Goal: Task Accomplishment & Management: Complete application form

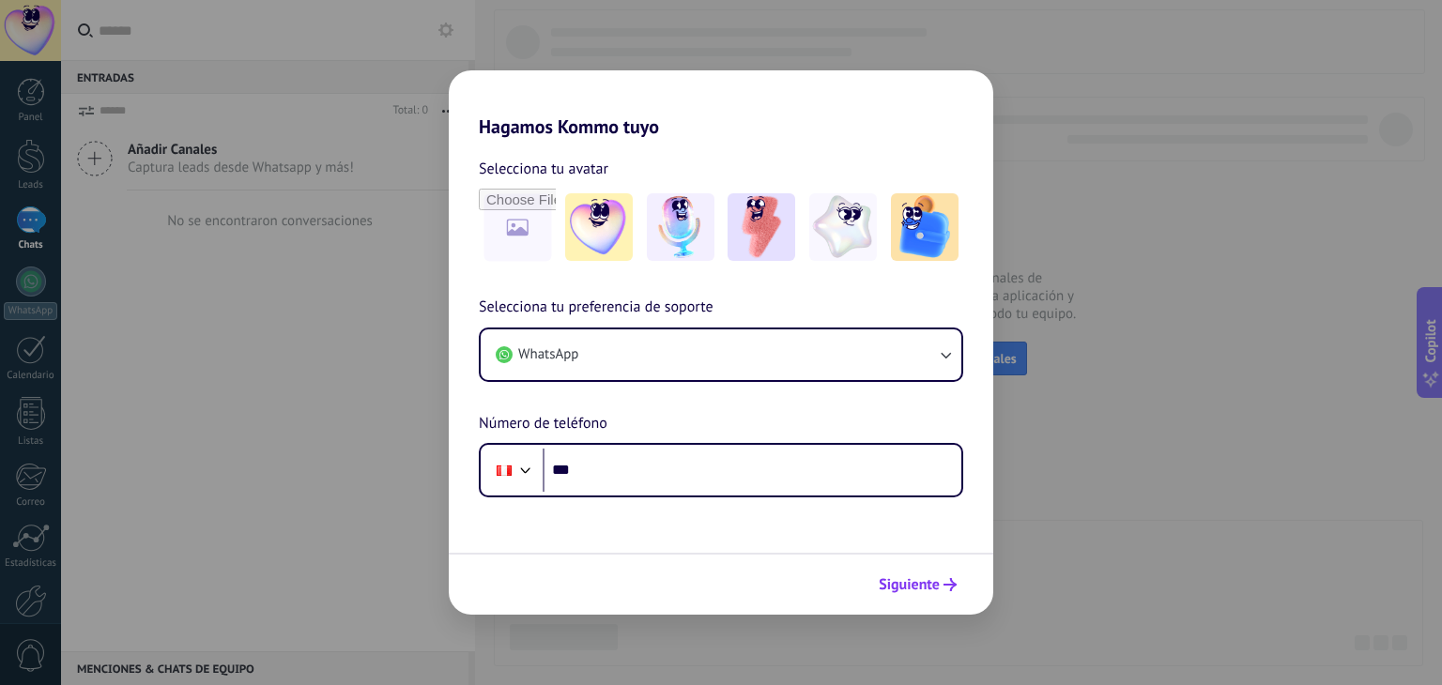
click at [941, 576] on button "Siguiente" at bounding box center [917, 585] width 95 height 32
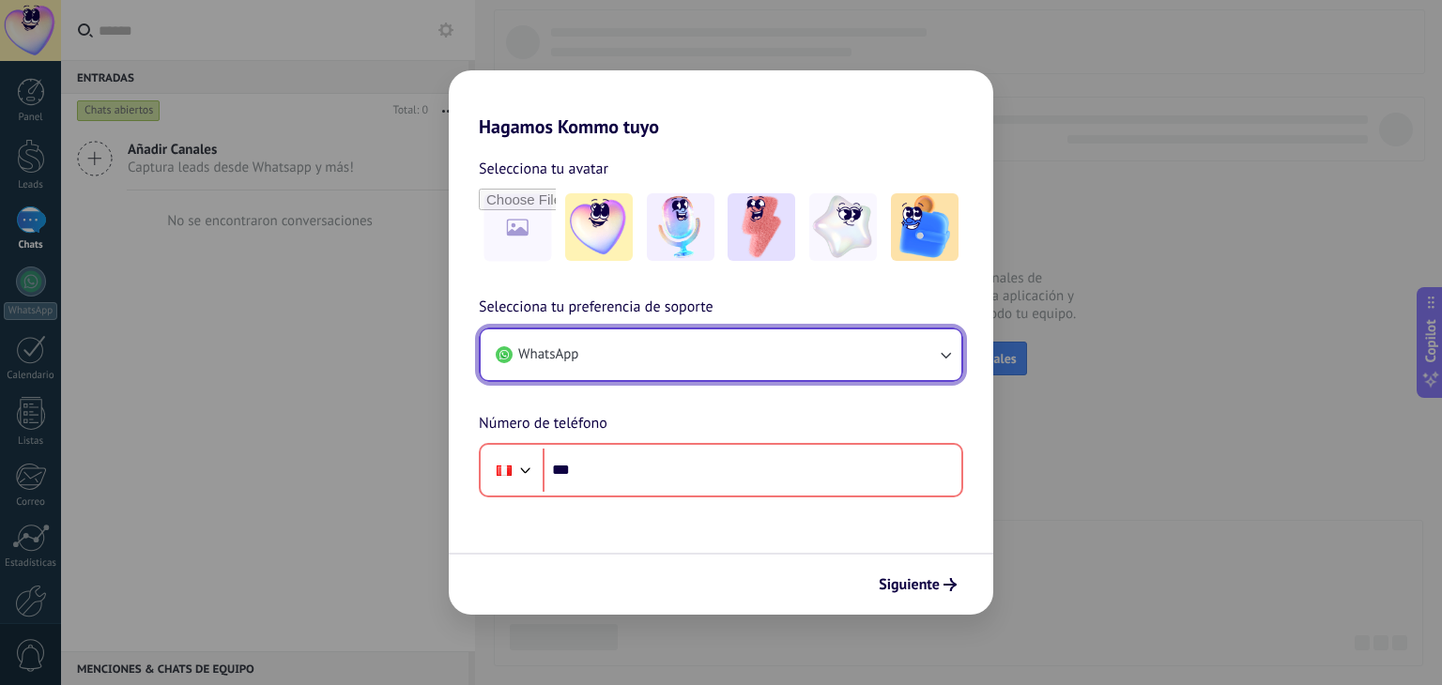
click at [704, 376] on button "WhatsApp" at bounding box center [721, 355] width 481 height 51
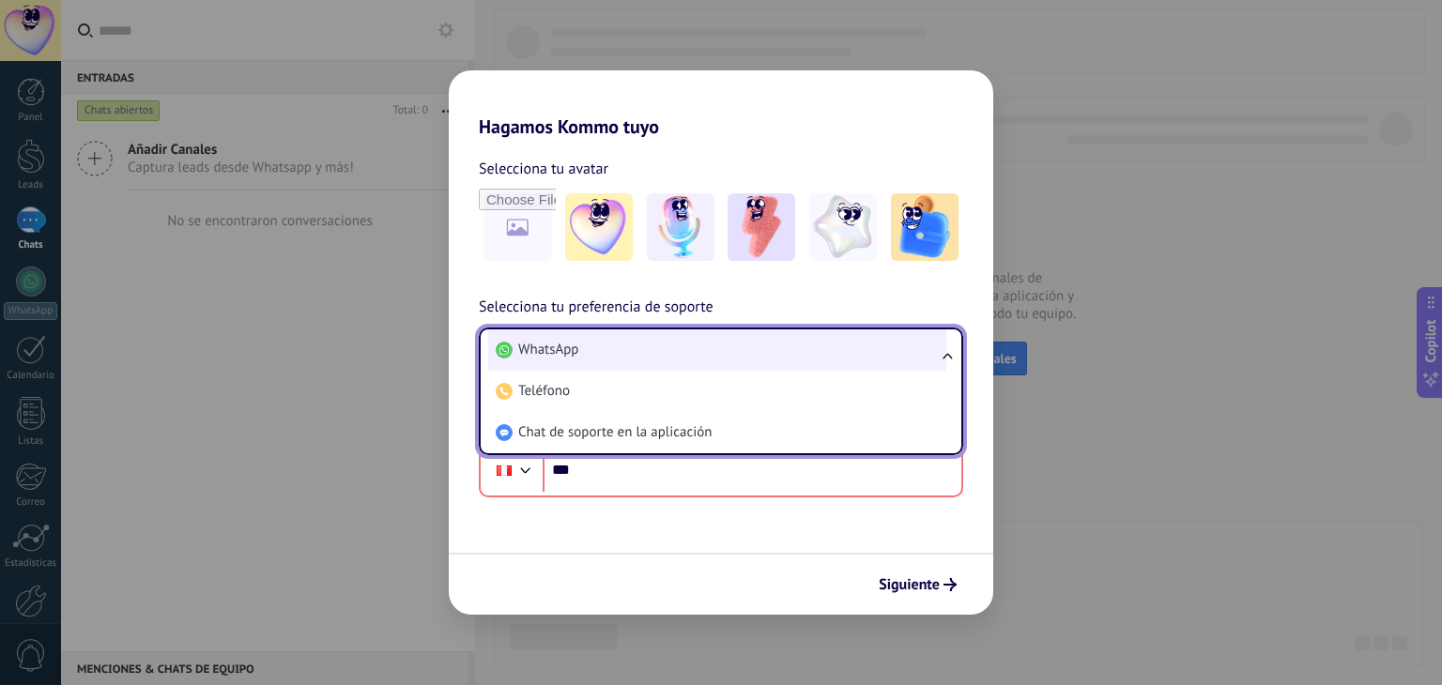
click at [706, 361] on li "WhatsApp" at bounding box center [717, 350] width 458 height 41
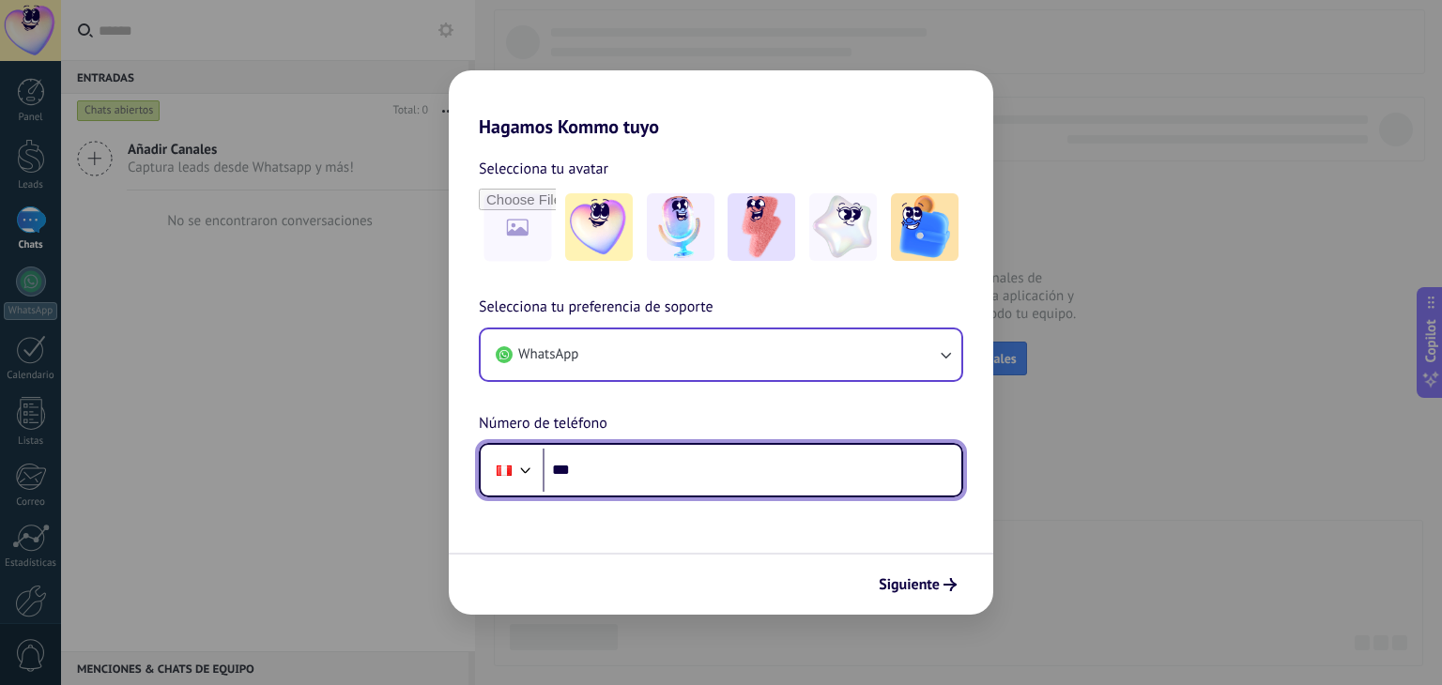
click at [638, 462] on input "***" at bounding box center [752, 470] width 419 height 43
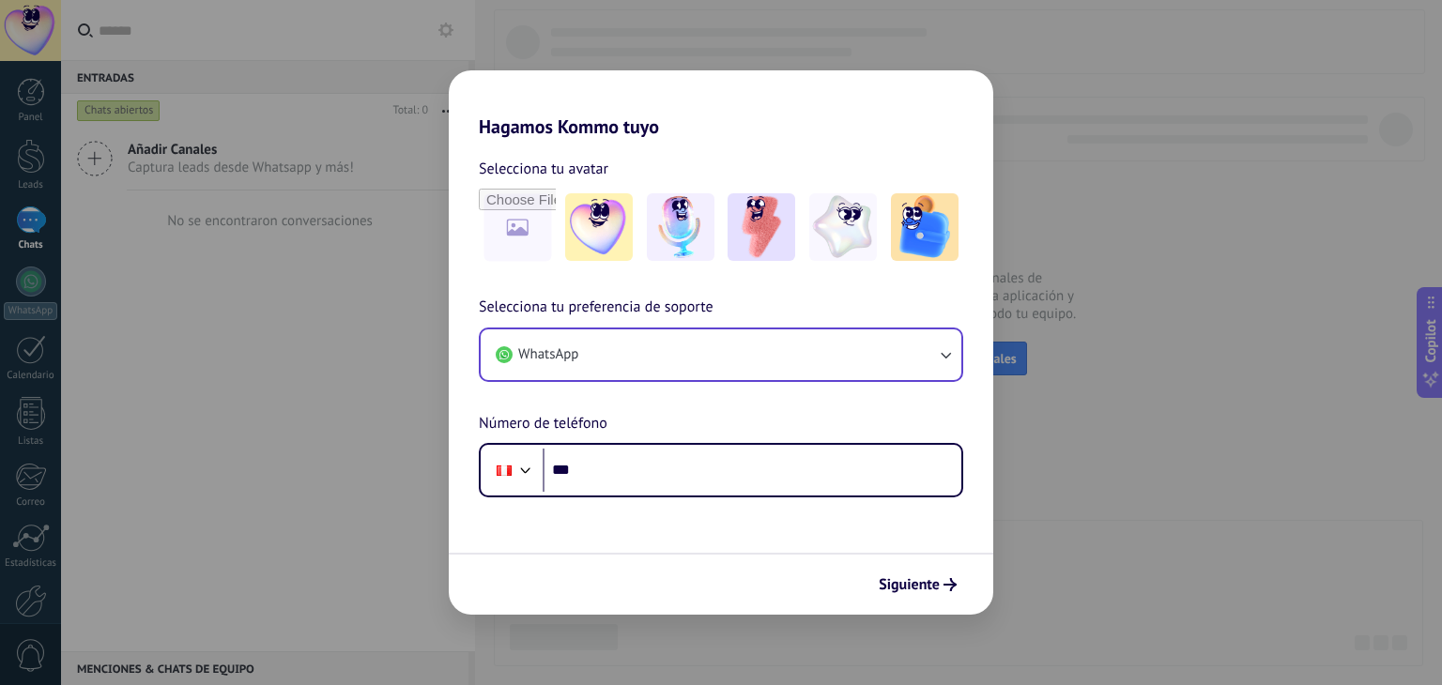
click at [617, 129] on h2 "Hagamos Kommo tuyo" at bounding box center [721, 104] width 545 height 68
click at [1163, 500] on div "Hagamos Kommo tuyo Selecciona tu avatar Selecciona tu preferencia de soporte Wh…" at bounding box center [721, 342] width 1442 height 685
click at [1240, 335] on div "Hagamos Kommo tuyo Selecciona tu avatar Selecciona tu preferencia de soporte Wh…" at bounding box center [721, 342] width 1442 height 685
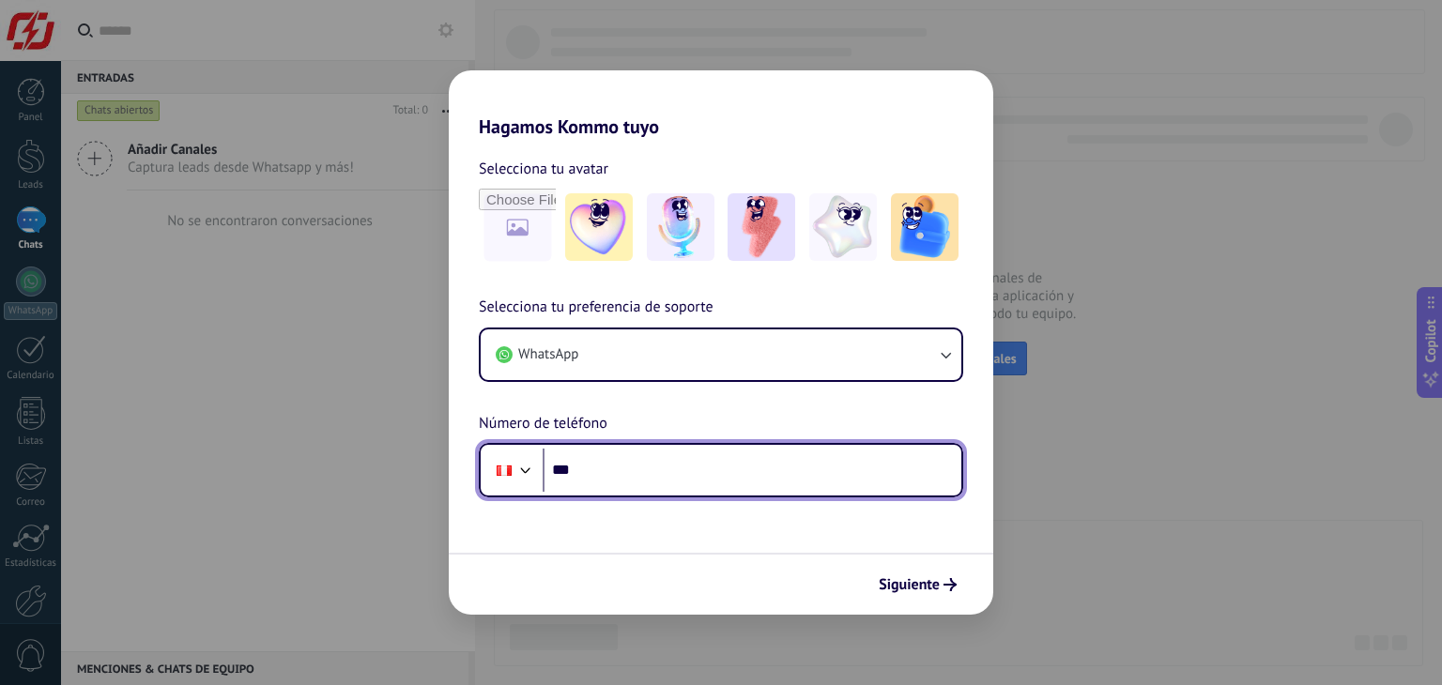
click at [684, 474] on input "***" at bounding box center [752, 470] width 419 height 43
type input "**********"
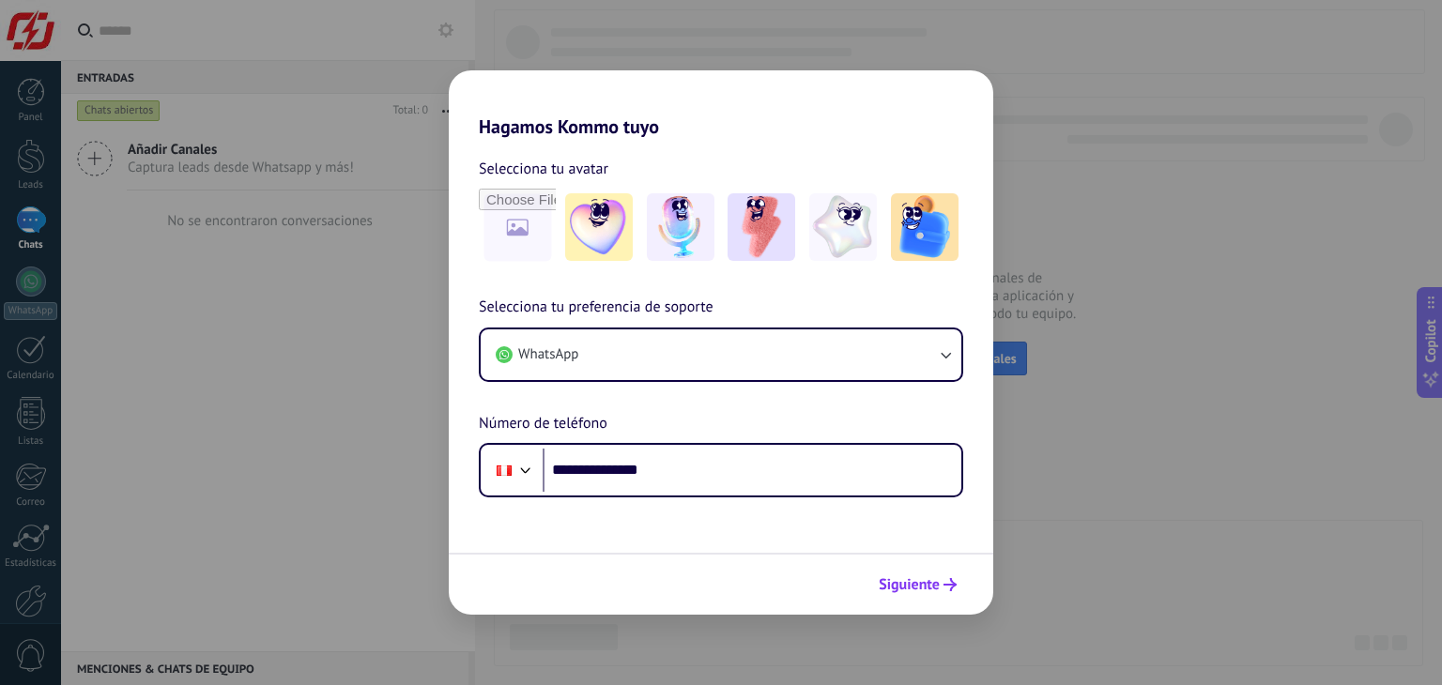
click at [959, 579] on button "Siguiente" at bounding box center [917, 585] width 95 height 32
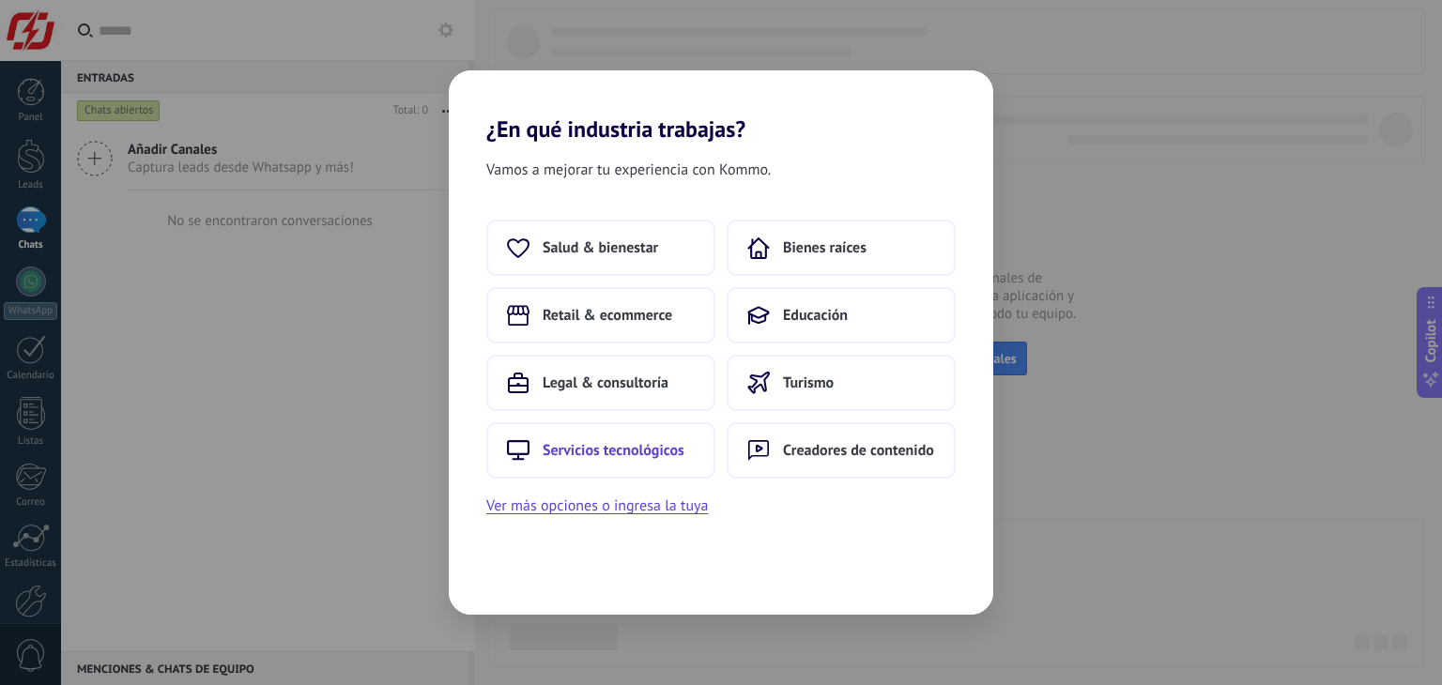
click at [633, 442] on span "Servicios tecnológicos" at bounding box center [614, 450] width 142 height 19
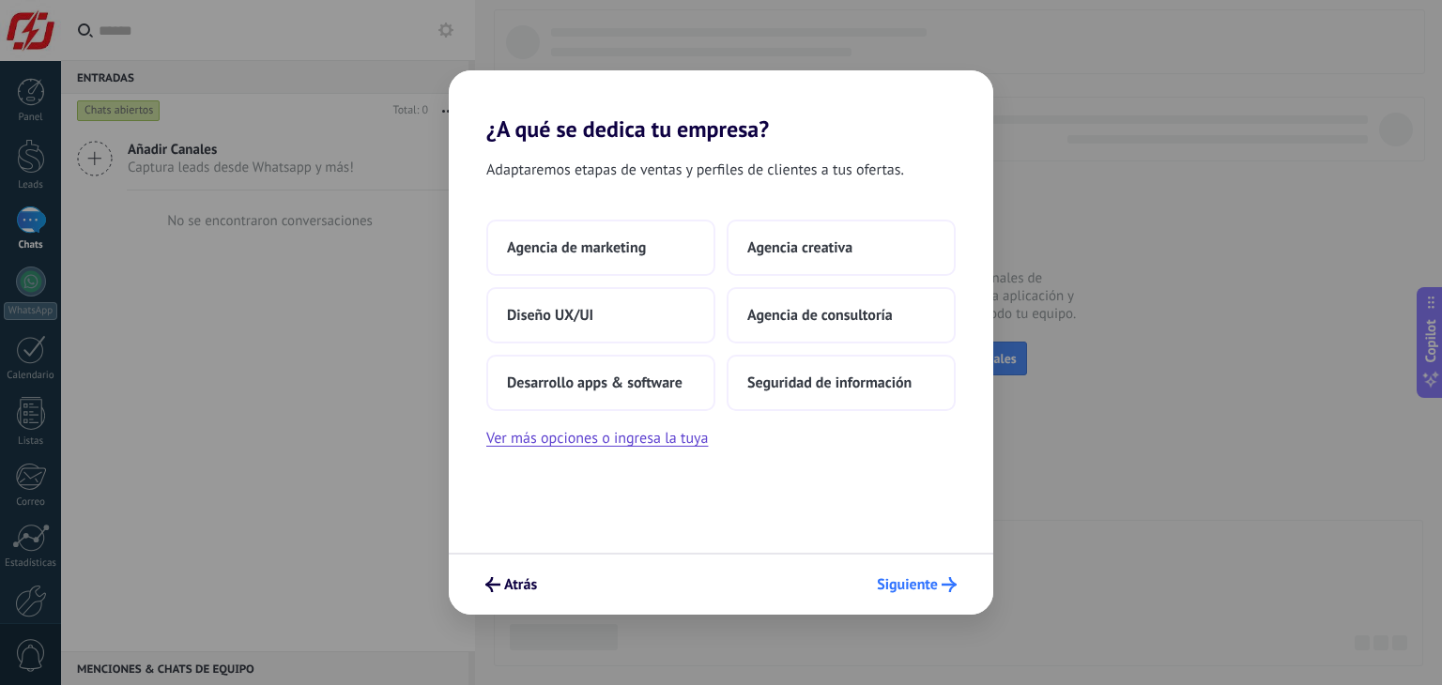
click at [910, 589] on span "Siguiente" at bounding box center [907, 584] width 61 height 13
click at [663, 388] on span "Desarrollo apps & software" at bounding box center [595, 383] width 176 height 19
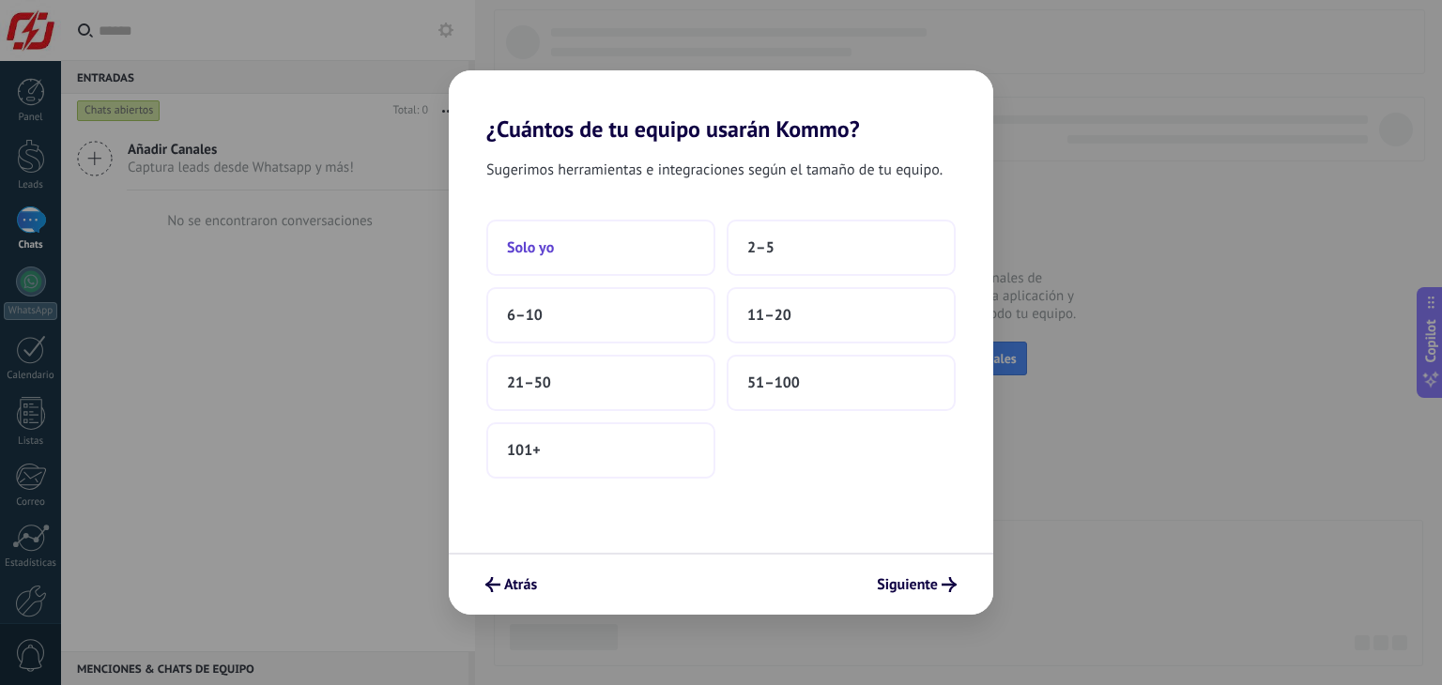
click at [578, 238] on button "Solo yo" at bounding box center [600, 248] width 229 height 56
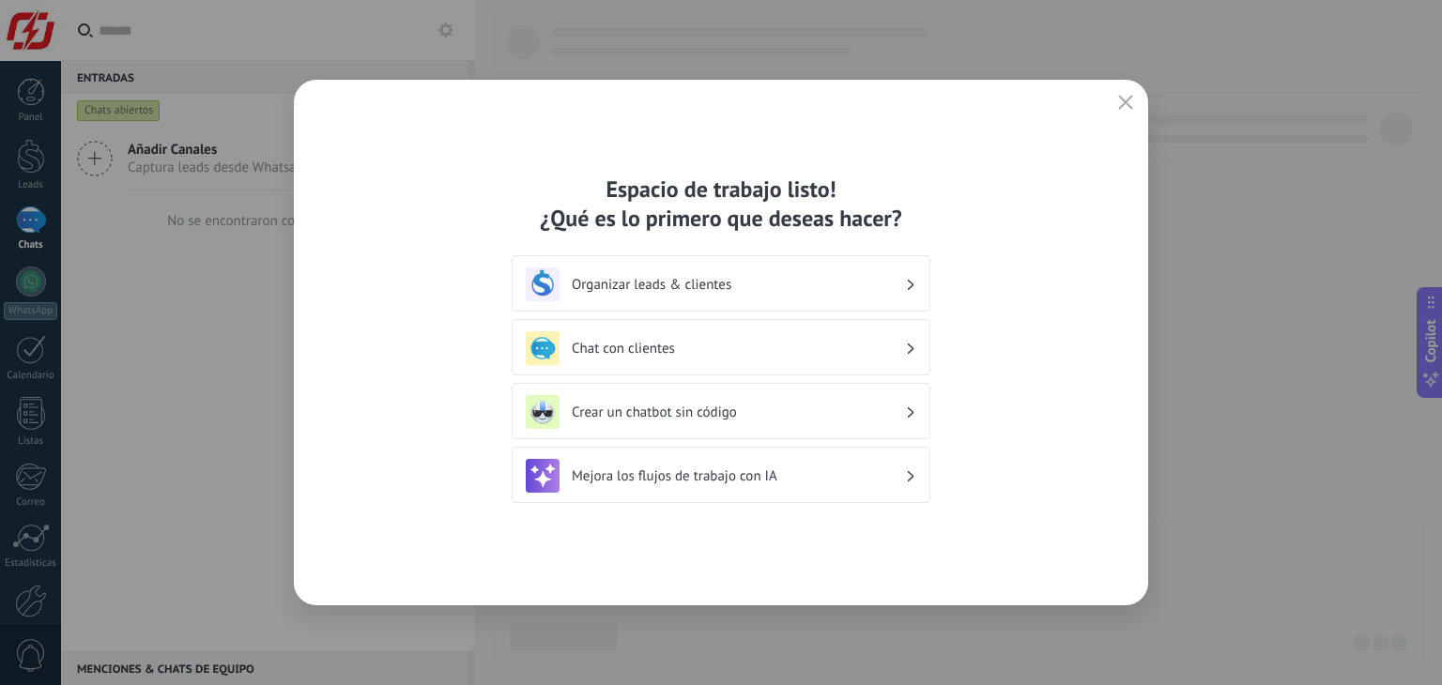
click at [830, 286] on h3 "Organizar leads & clientes" at bounding box center [738, 285] width 333 height 18
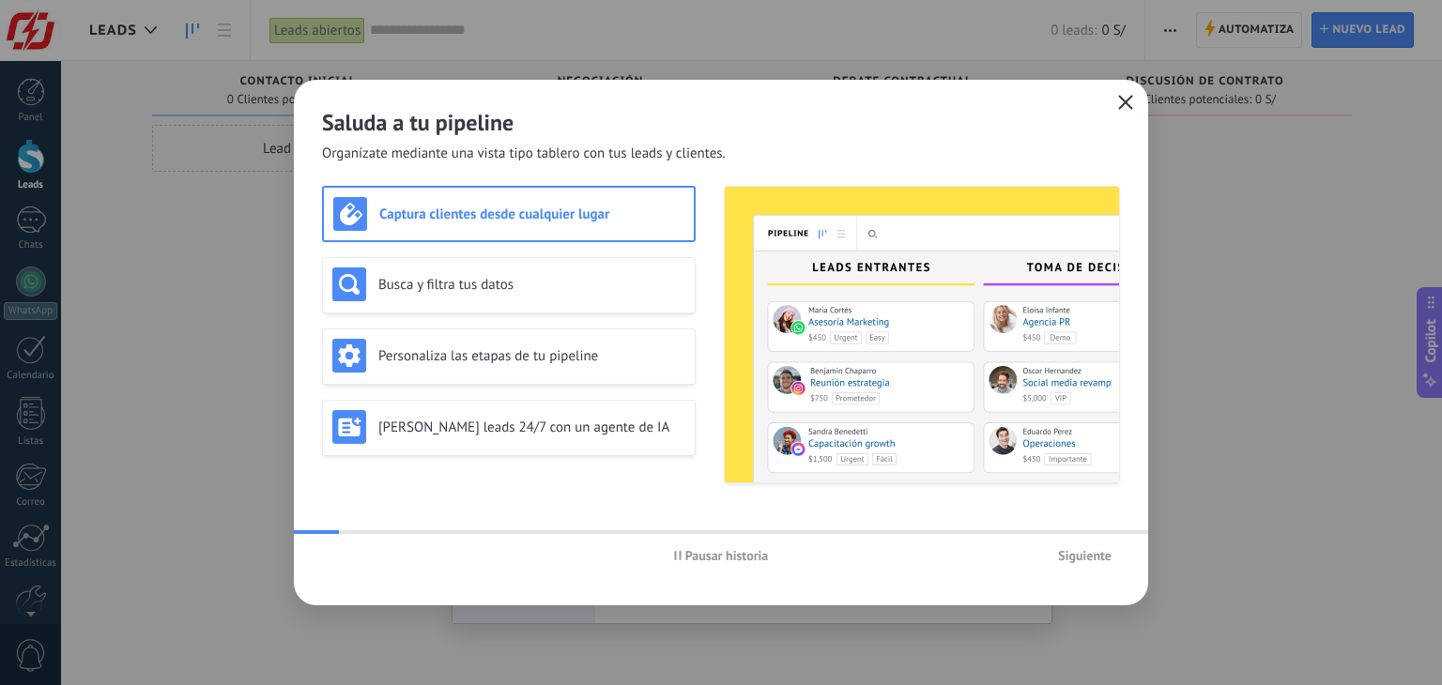
click at [1127, 102] on icon "button" at bounding box center [1125, 102] width 15 height 15
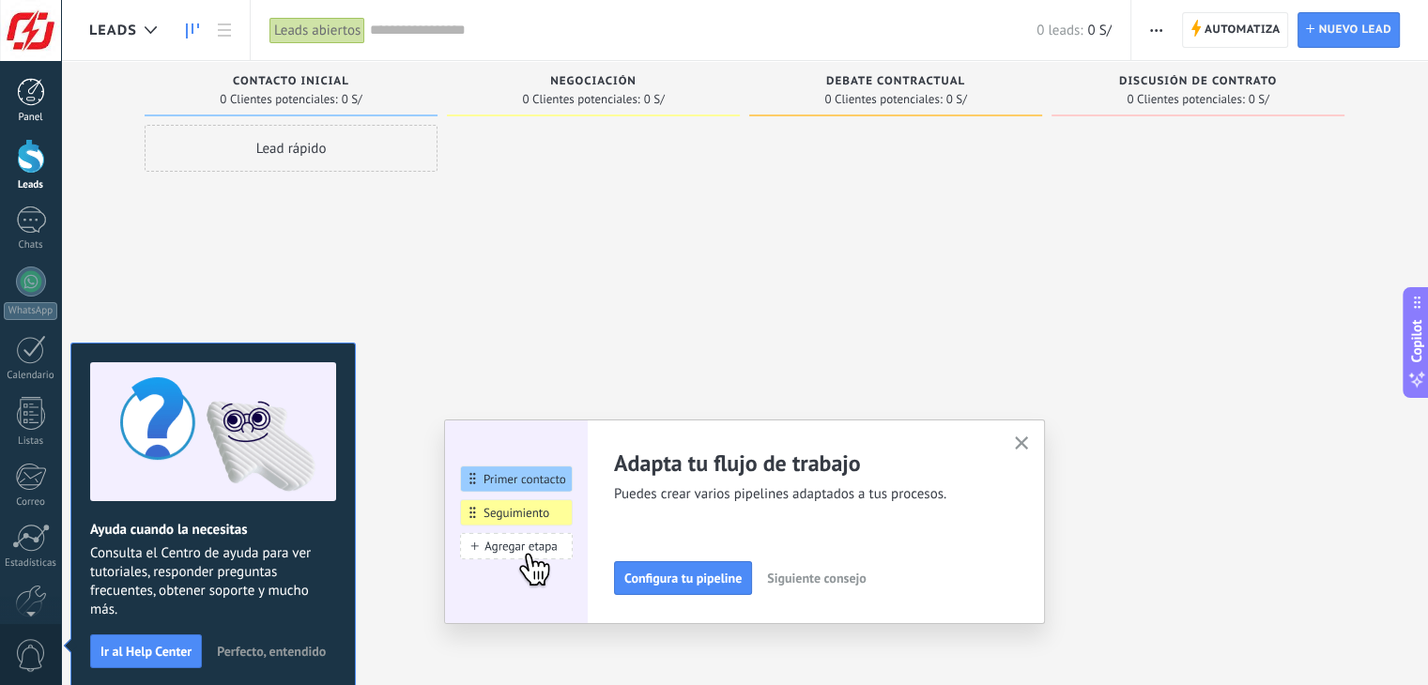
click at [30, 97] on div at bounding box center [31, 92] width 28 height 28
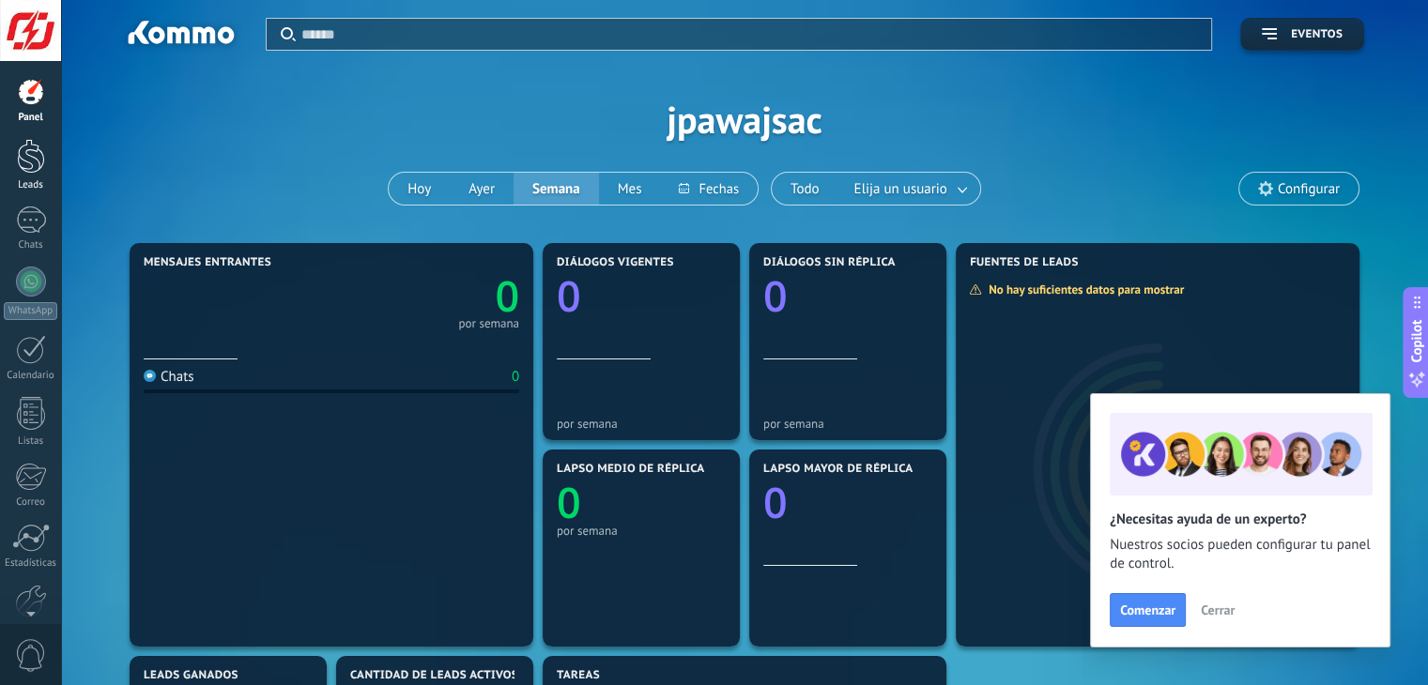
click at [26, 165] on div at bounding box center [31, 156] width 28 height 35
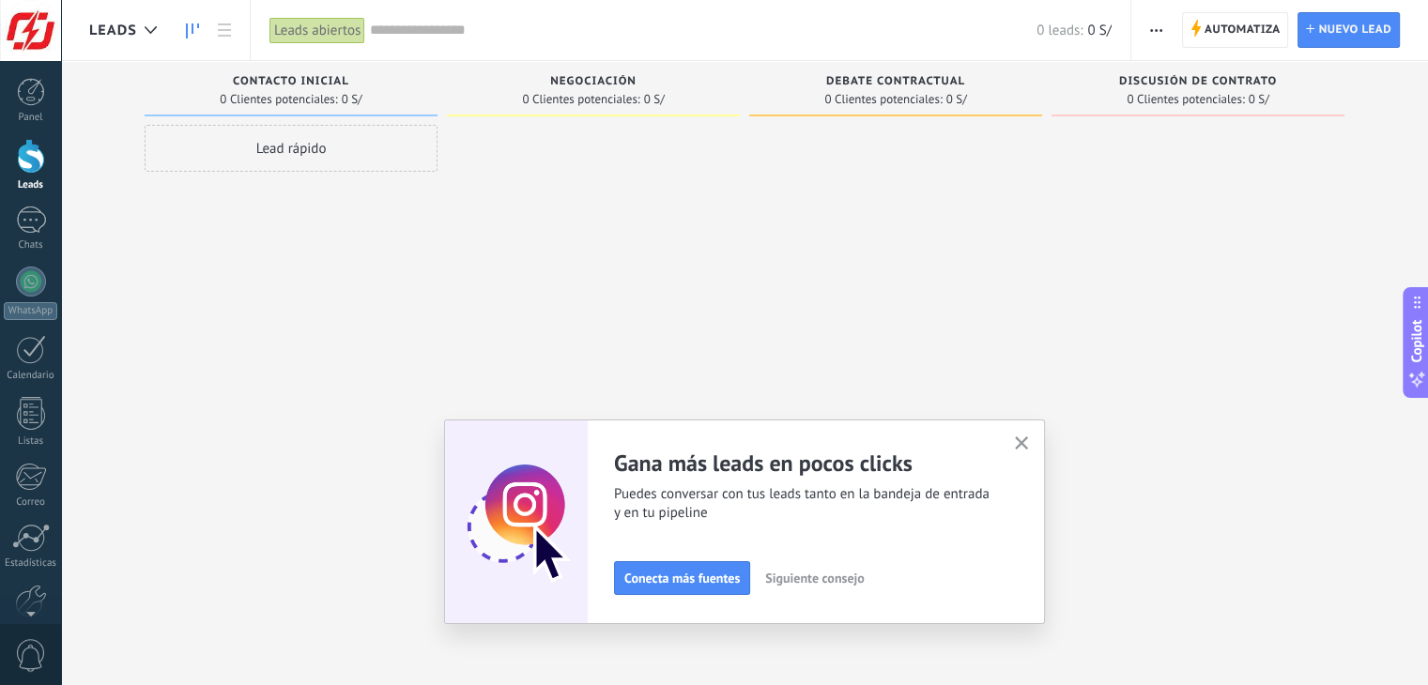
click at [1029, 444] on icon "button" at bounding box center [1022, 444] width 14 height 14
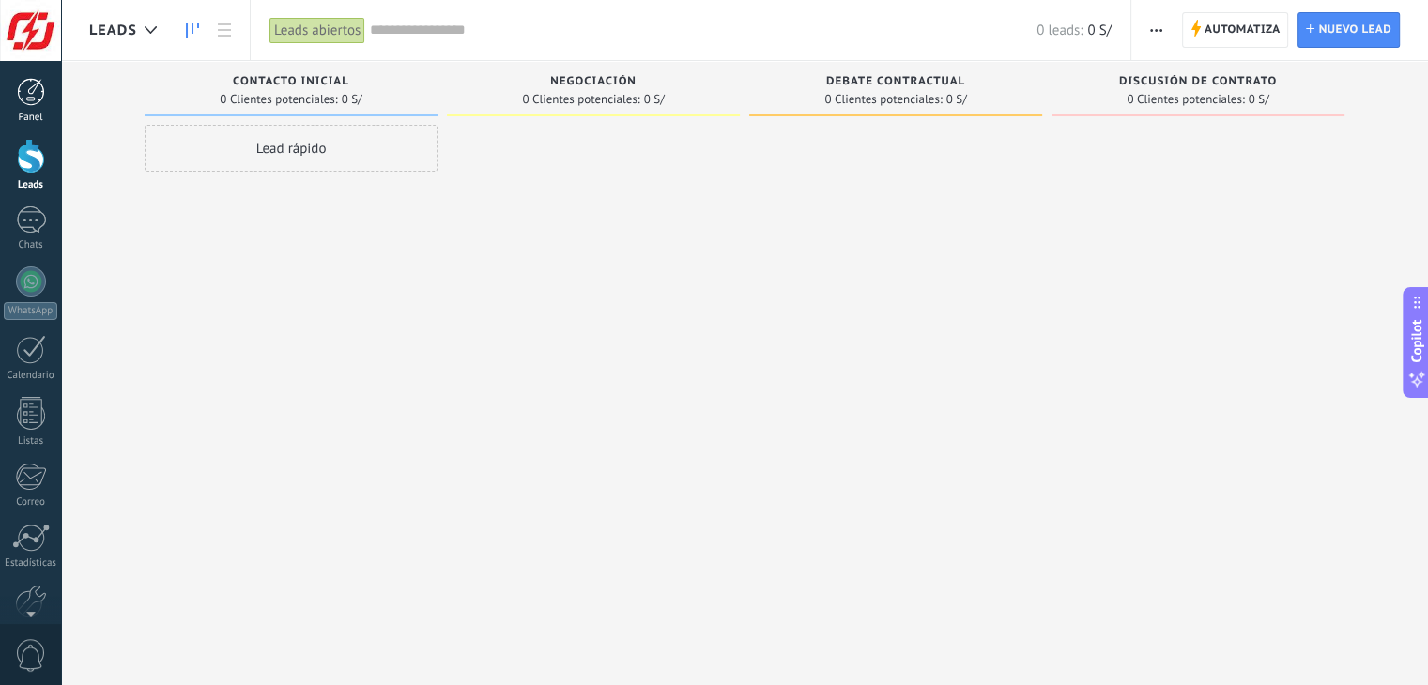
click at [11, 102] on link "Panel" at bounding box center [30, 101] width 61 height 46
